Goal: Task Accomplishment & Management: Use online tool/utility

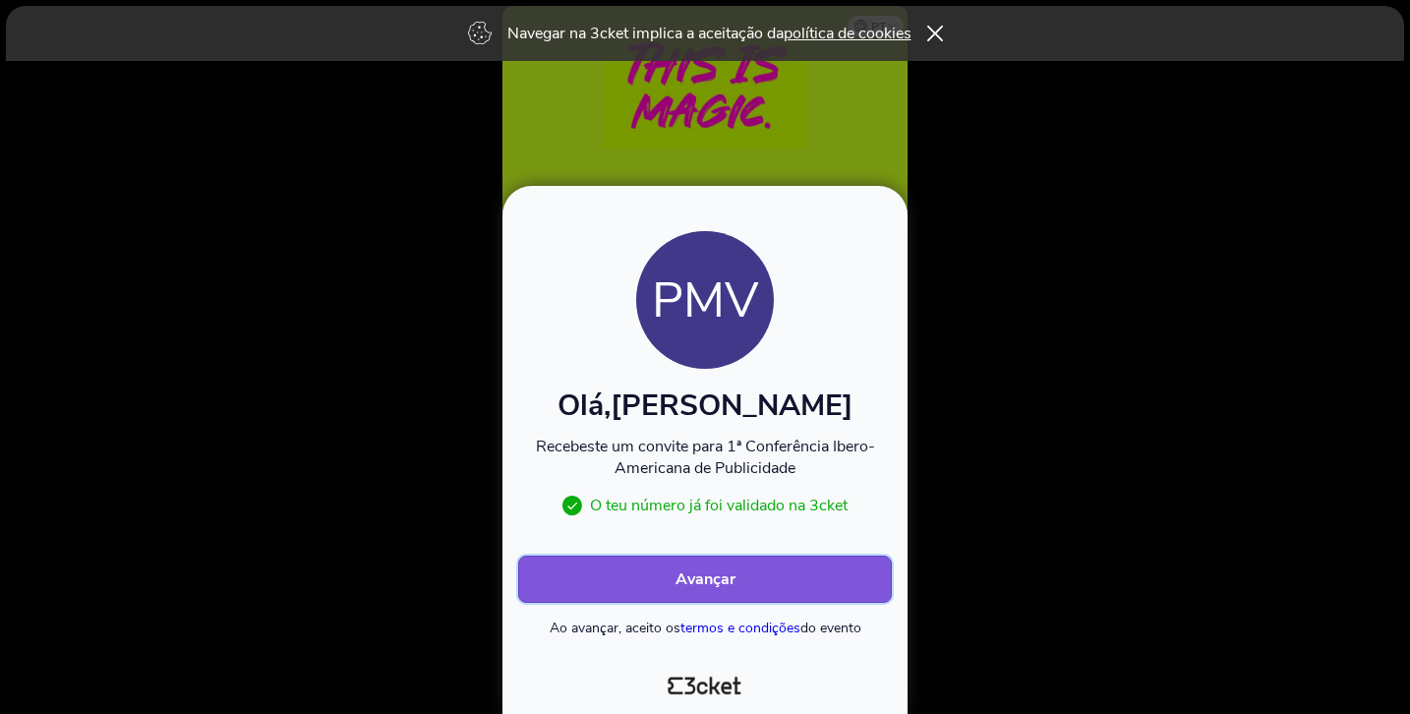
click at [734, 579] on b "Avançar" at bounding box center [706, 579] width 60 height 22
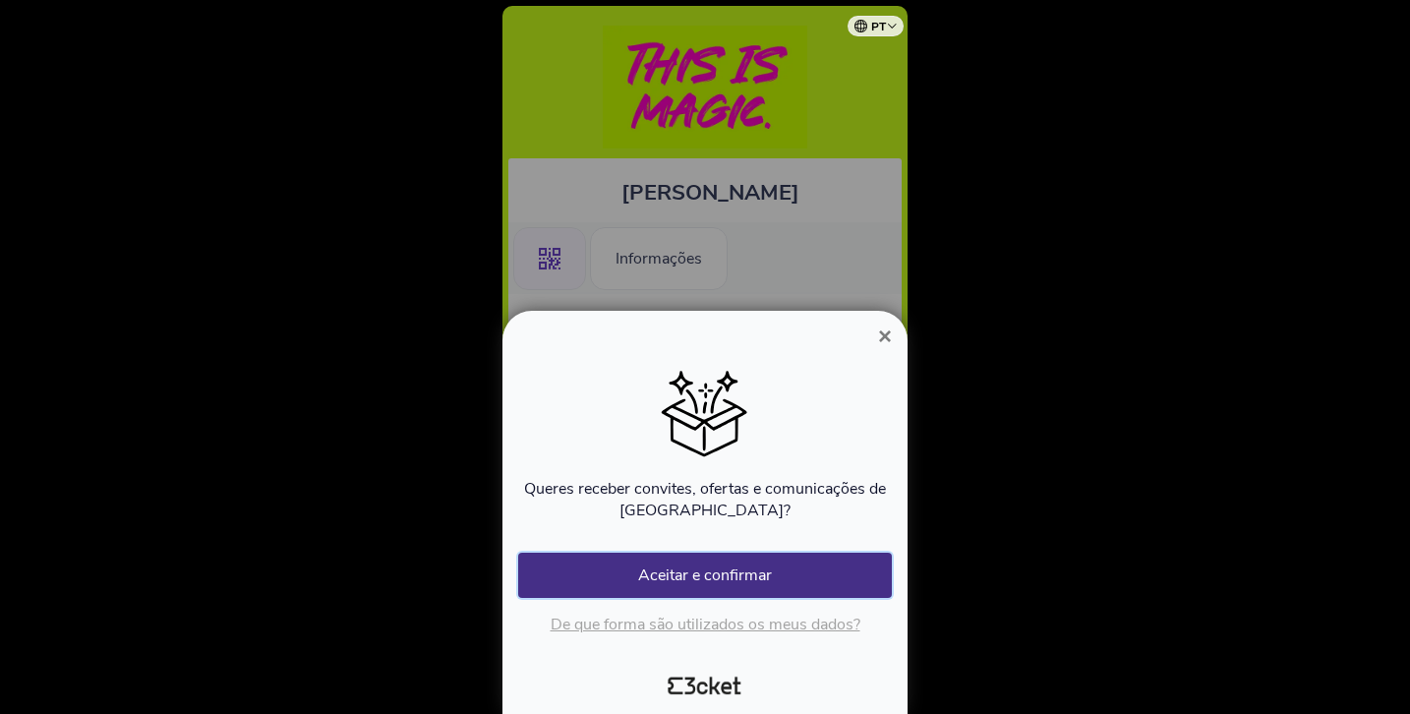
click at [694, 574] on button "Aceitar e confirmar" at bounding box center [705, 575] width 374 height 45
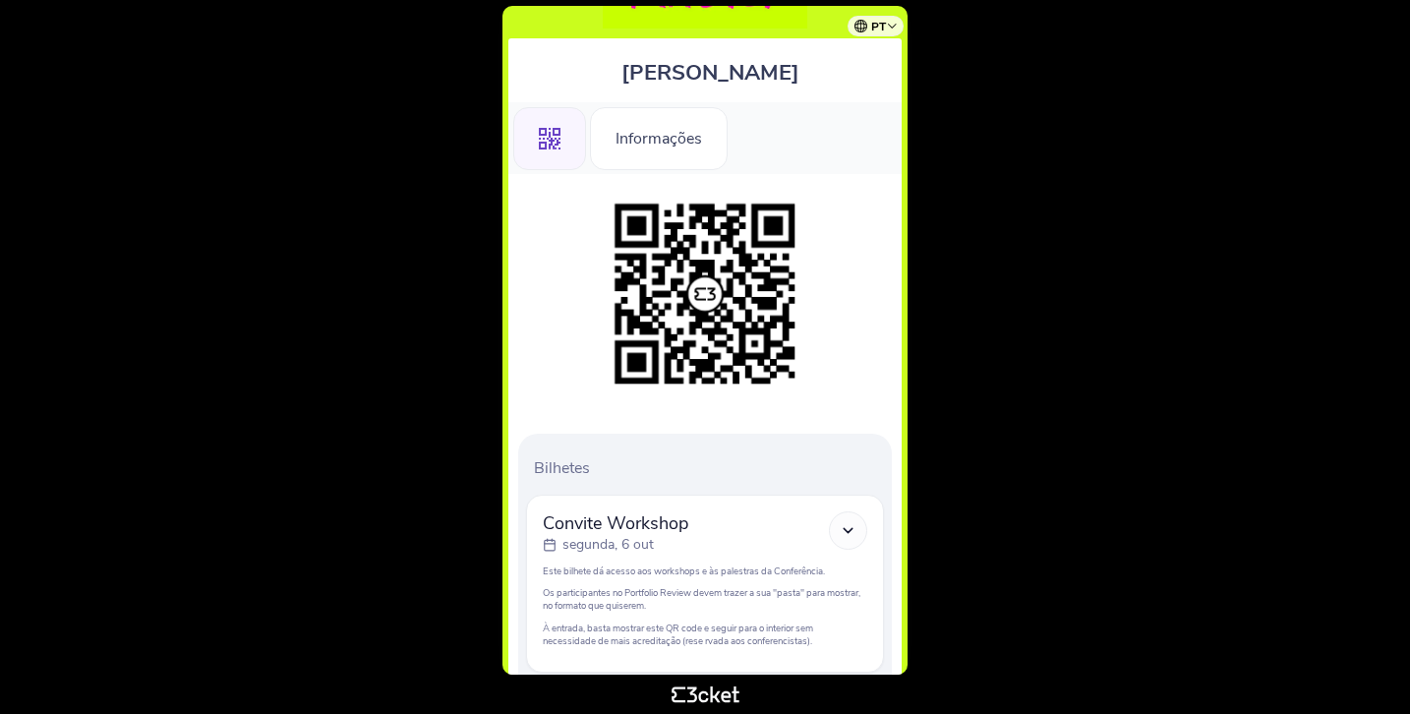
scroll to position [260, 0]
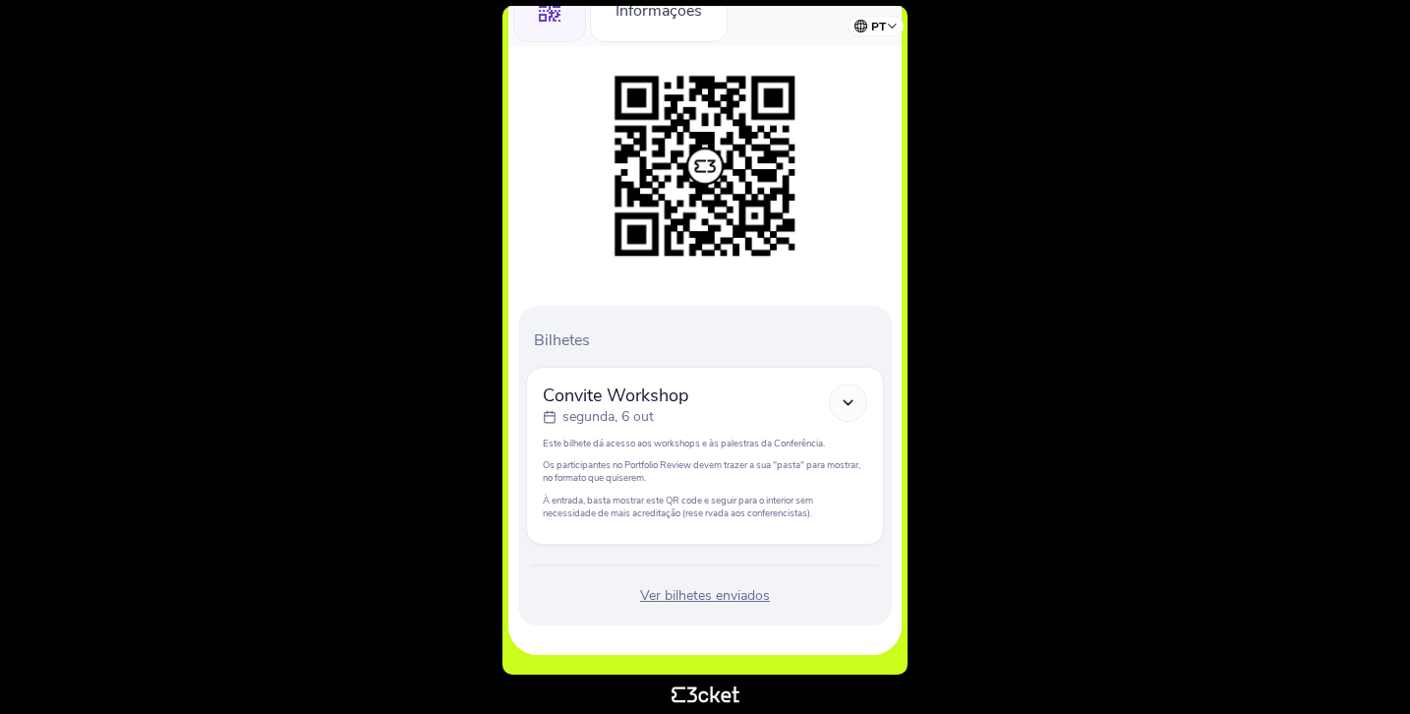
click at [848, 404] on icon at bounding box center [848, 402] width 17 height 17
click at [731, 598] on div "Ver bilhetes enviados" at bounding box center [705, 596] width 358 height 20
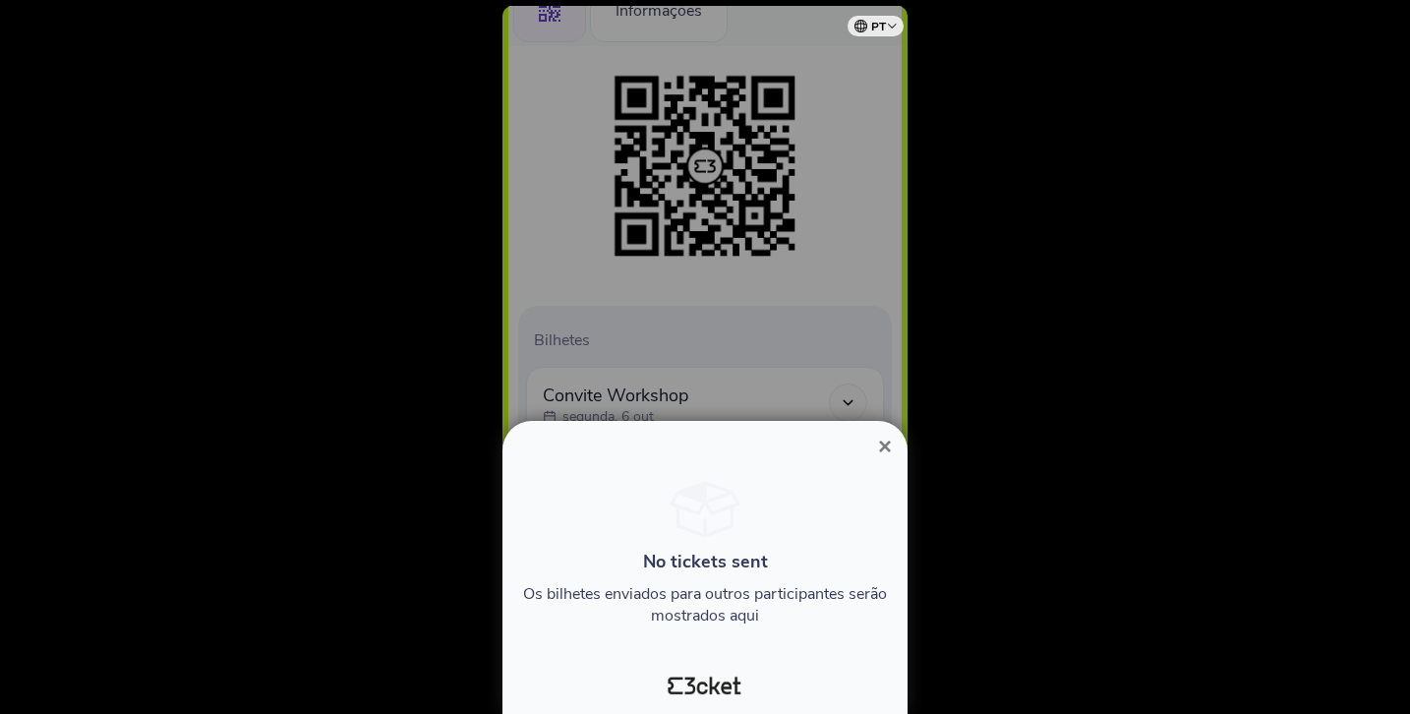
click at [887, 444] on span "×" at bounding box center [885, 446] width 14 height 27
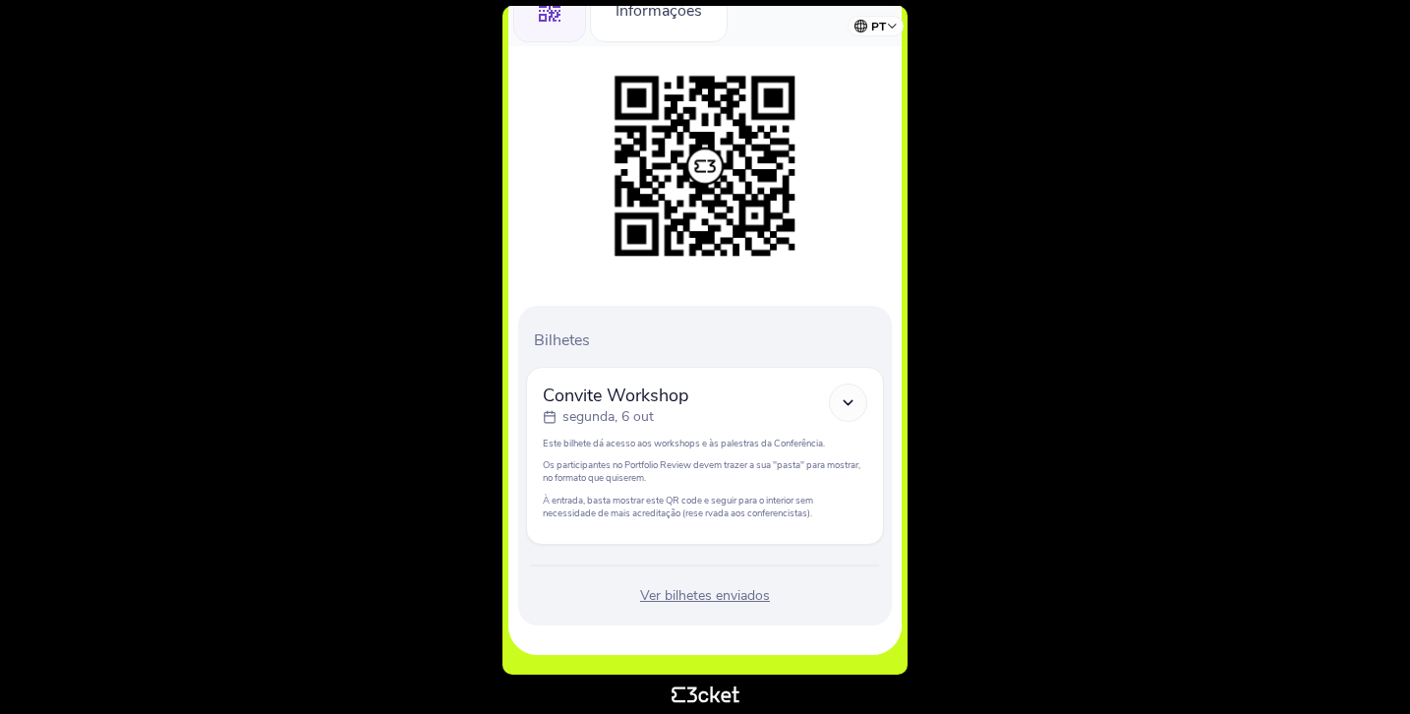
click at [414, 285] on html "pt Português (Portugal) English Español Catalan Français Pedro Mota Vargas .st0…" at bounding box center [705, 357] width 1410 height 714
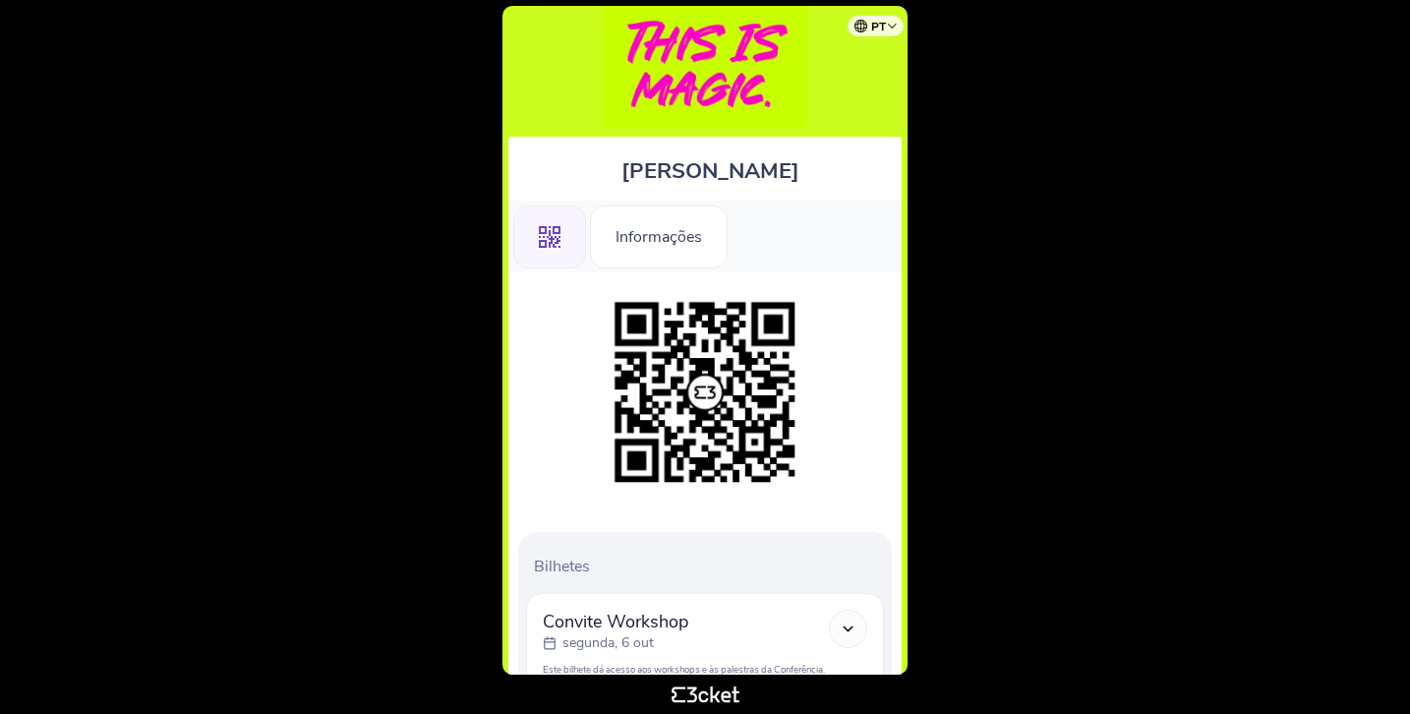
scroll to position [36, 0]
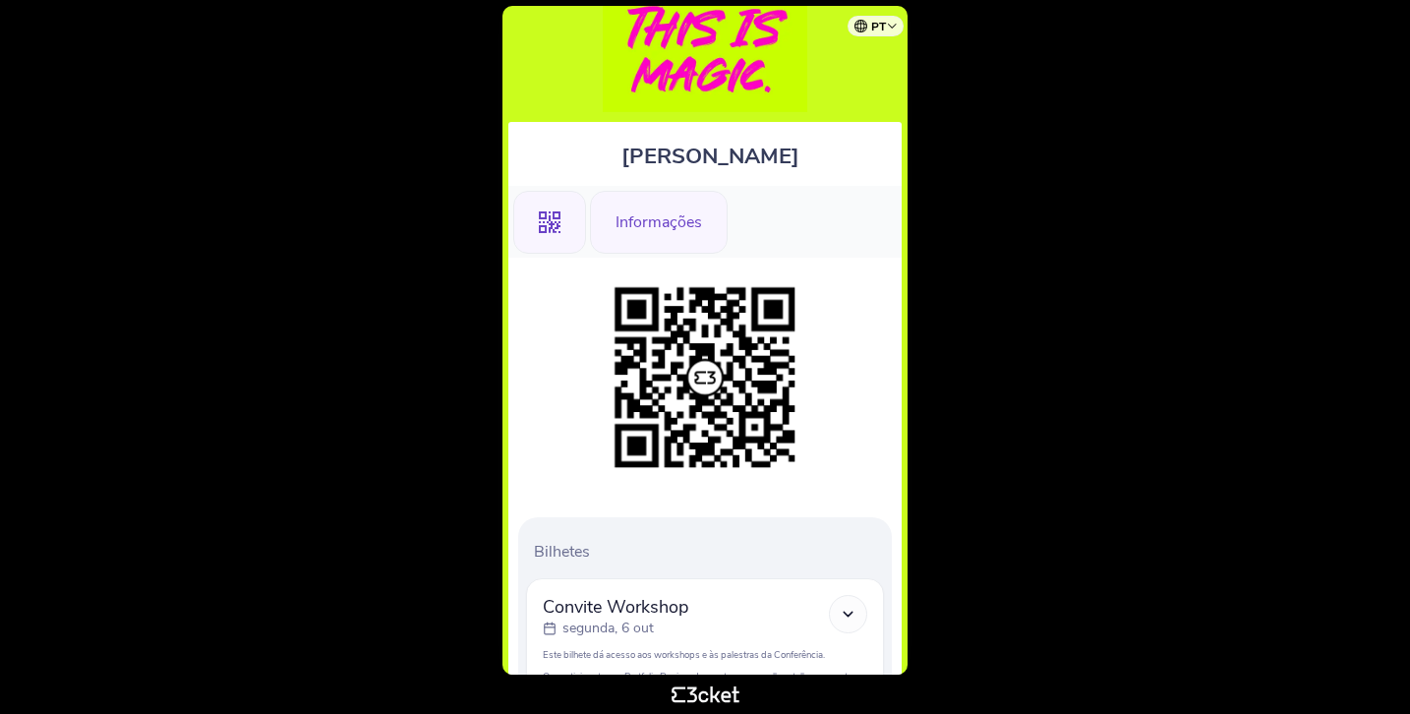
click at [662, 213] on div "Informações" at bounding box center [659, 222] width 138 height 63
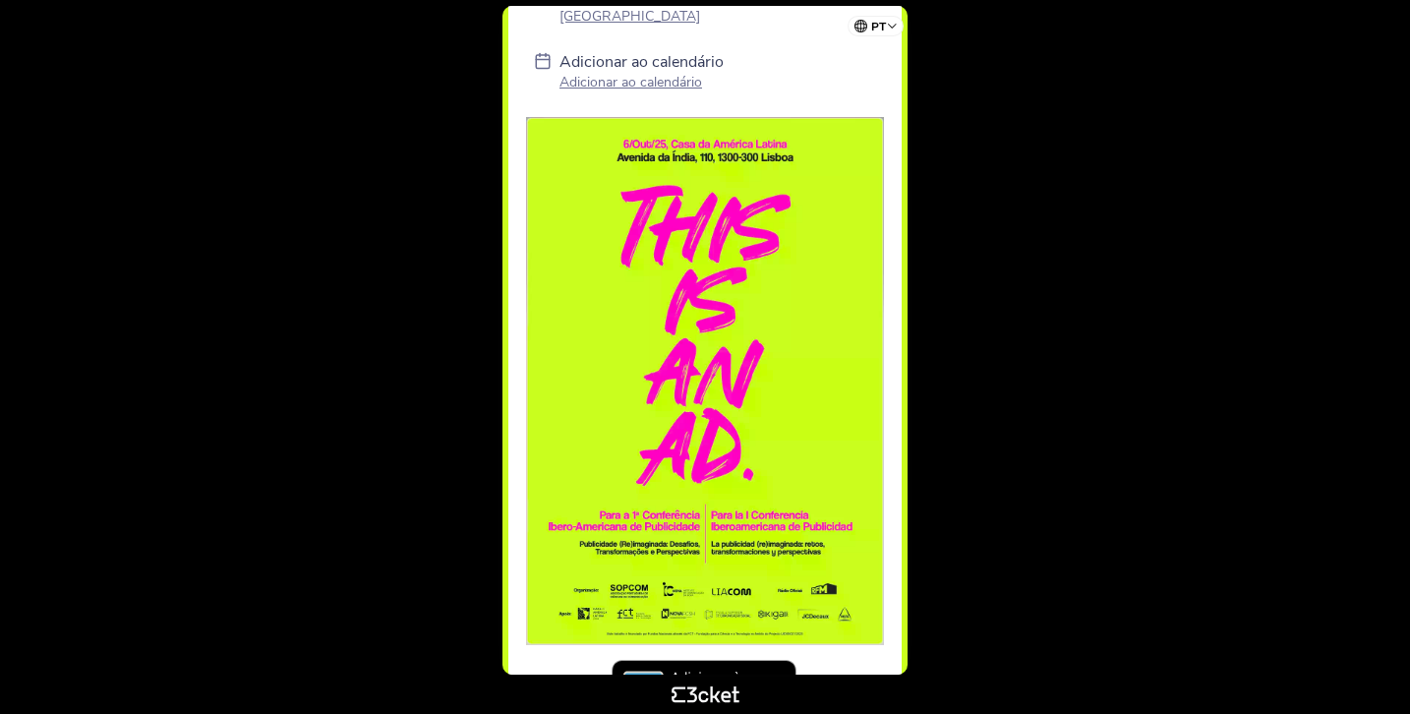
scroll to position [293, 0]
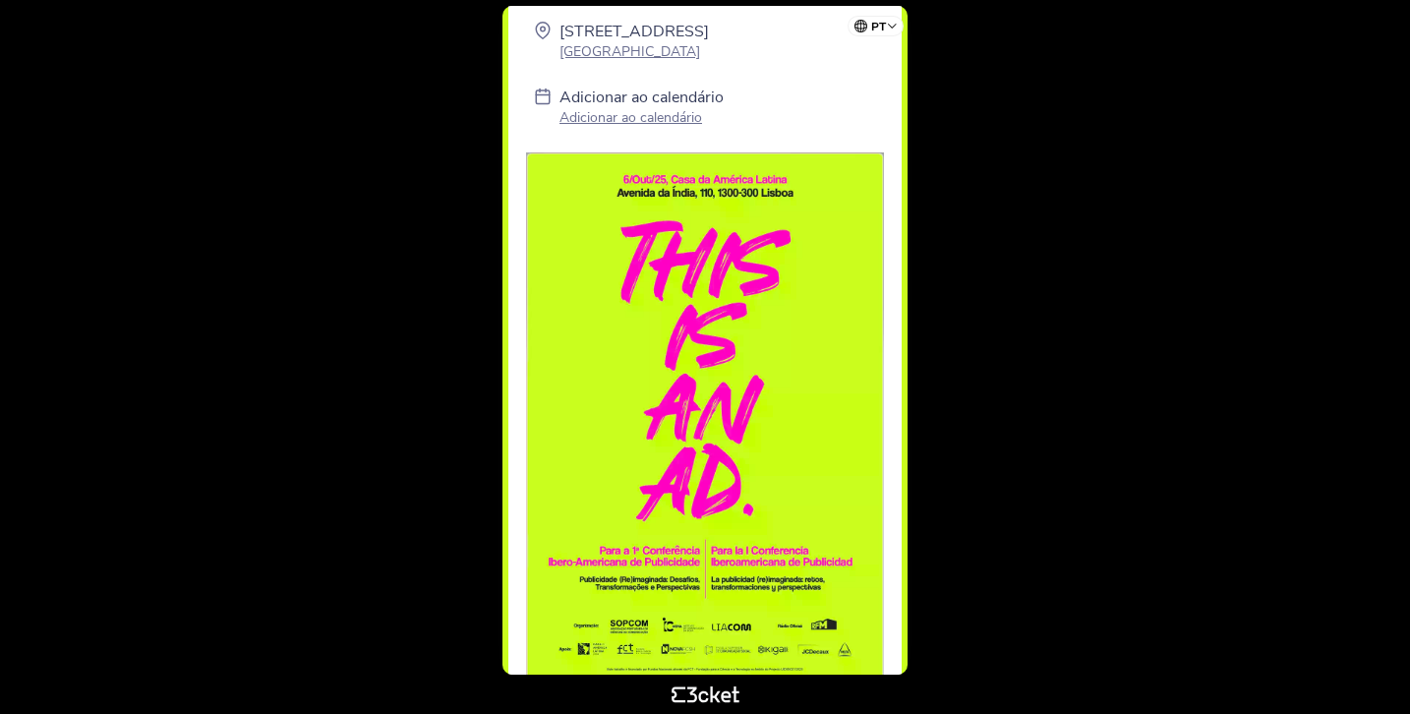
click at [647, 125] on p "Adicionar ao calendário" at bounding box center [641, 117] width 164 height 19
